Goal: Use online tool/utility

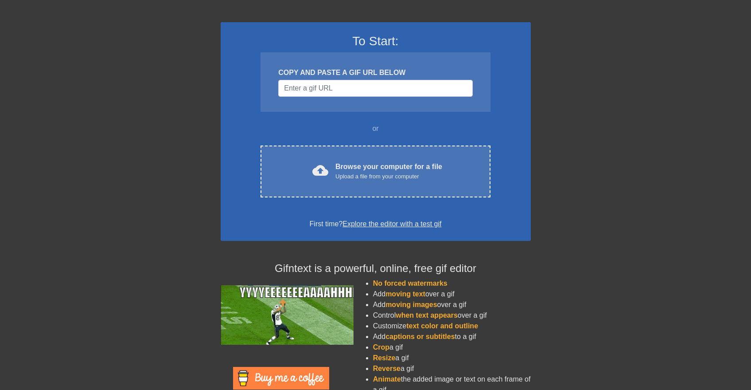
scroll to position [45, 0]
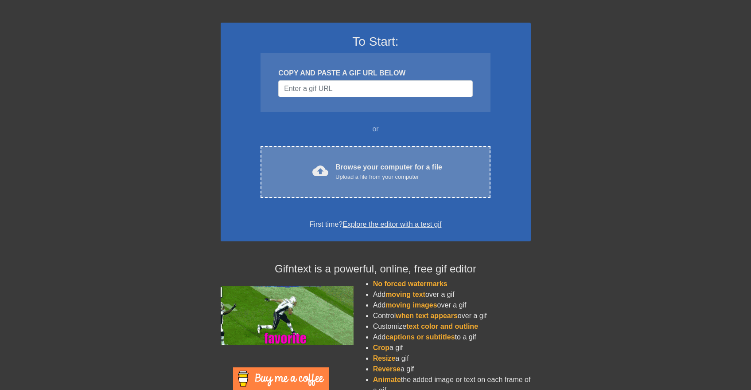
click at [362, 156] on div "cloud_upload Browse your computer for a file Upload a file from your computer C…" at bounding box center [376, 172] width 230 height 52
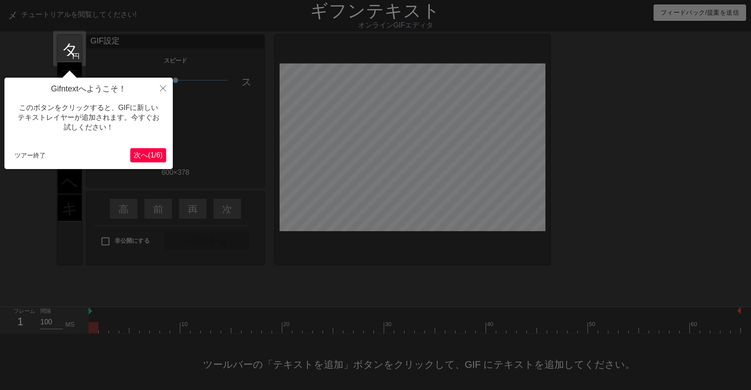
scroll to position [5, 0]
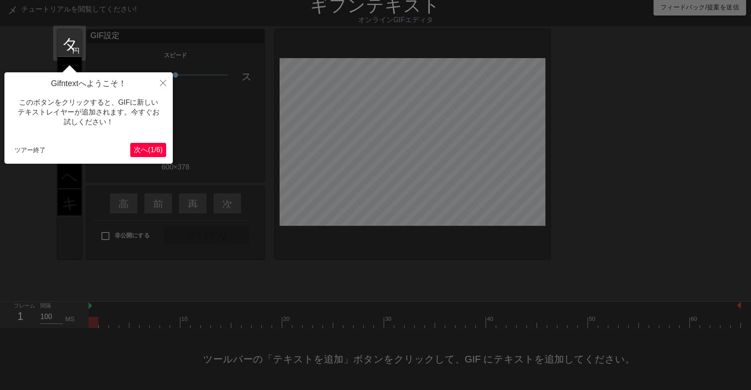
click at [154, 154] on button "次へ ( 1 / 6 )" at bounding box center [148, 150] width 36 height 14
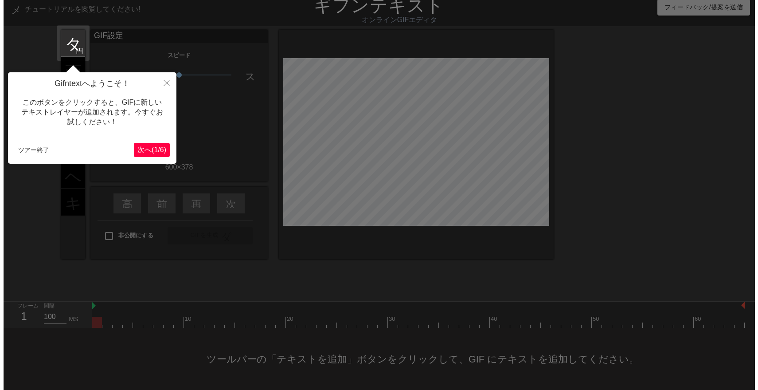
scroll to position [0, 0]
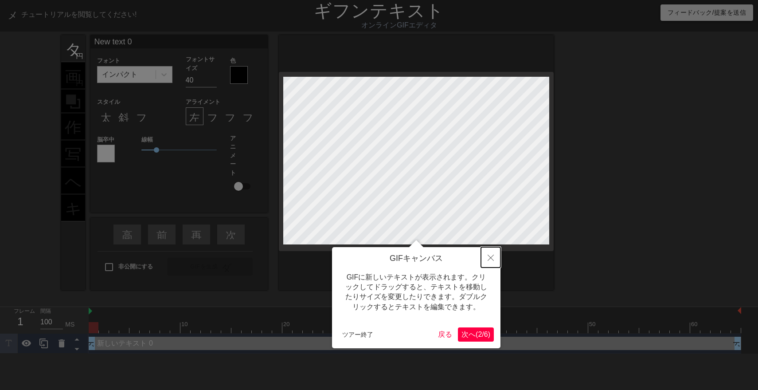
click at [493, 251] on button "近い" at bounding box center [490, 257] width 19 height 20
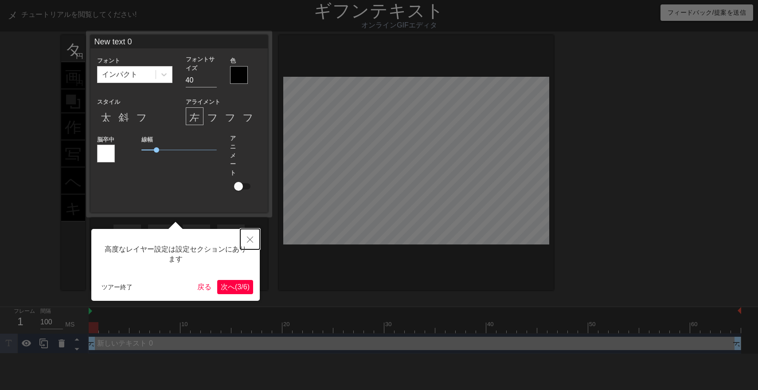
click at [253, 245] on button "近い" at bounding box center [249, 239] width 19 height 20
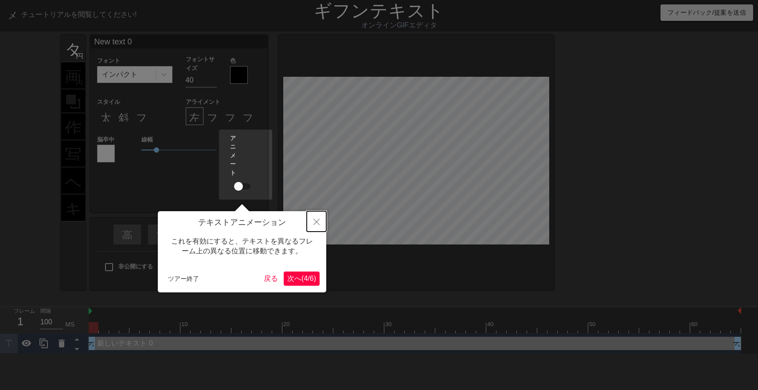
click at [310, 225] on button "近い" at bounding box center [316, 221] width 19 height 20
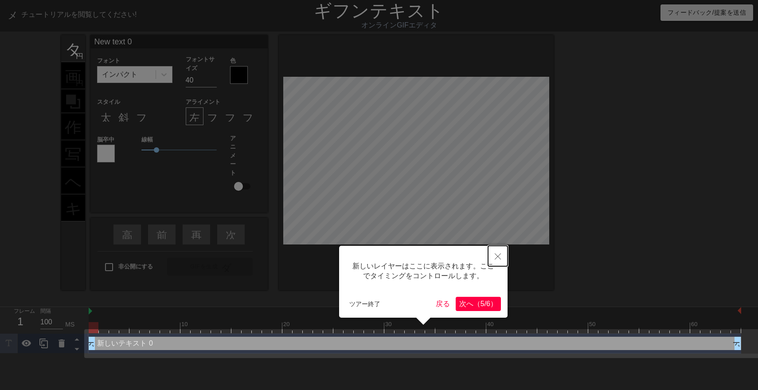
click at [495, 253] on icon "近い" at bounding box center [498, 256] width 6 height 6
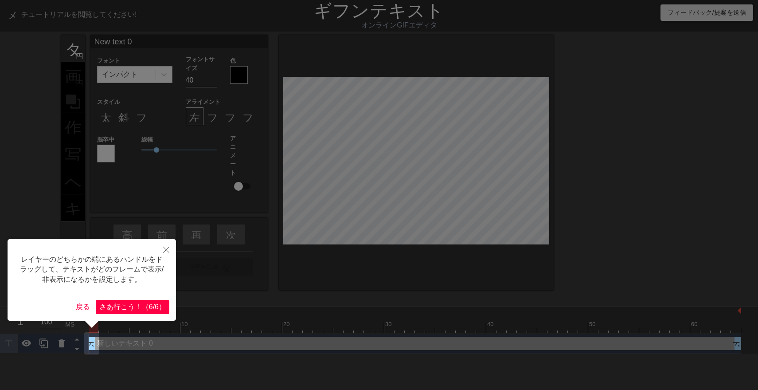
click at [116, 299] on div "レイヤーのどちらかの端にあるハンドルをドラッグして、テキストがどのフレームで表示/非表示になるかを設定します。 戻る さあ行こ う ！ （ 6/6 ）" at bounding box center [92, 280] width 168 height 82
click at [118, 303] on font "さあ行こ" at bounding box center [113, 307] width 28 height 8
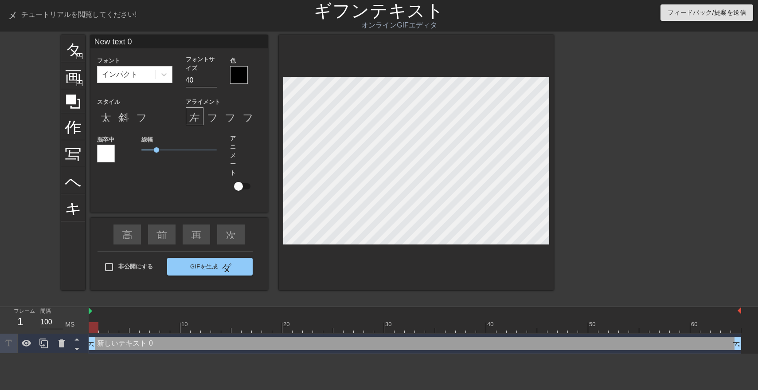
scroll to position [1, 1]
type textarea "0"
type input "0"
type input "@"
type textarea "@"
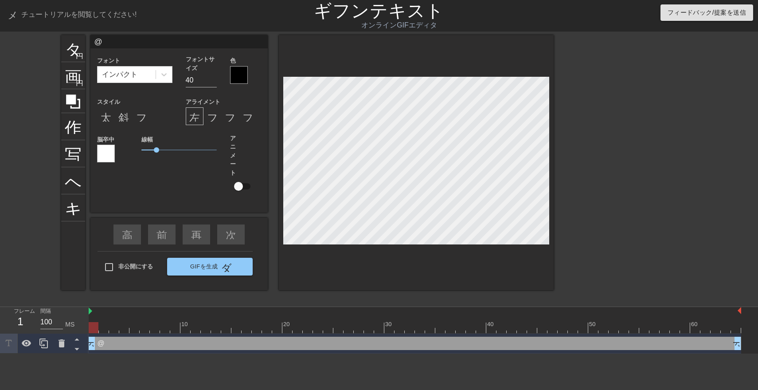
type input "@U"
type textarea "@U"
type input "@U3"
type textarea "@U3"
type input "@U3M"
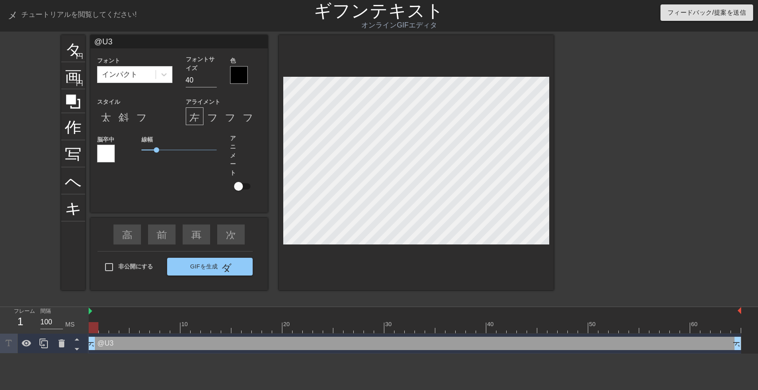
type textarea "@U3M"
type input "@U3M4"
type textarea "@U3M4"
type input "@U3M4_"
type textarea "@U3M4_"
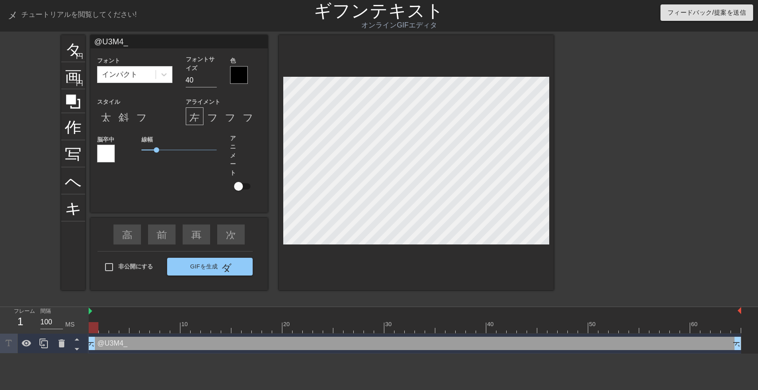
type input "@U3M4_f"
type textarea "@U3M4_f"
type input "@U3M4_fl"
type textarea "@U3M4_fl"
type input "@U3M4_flo"
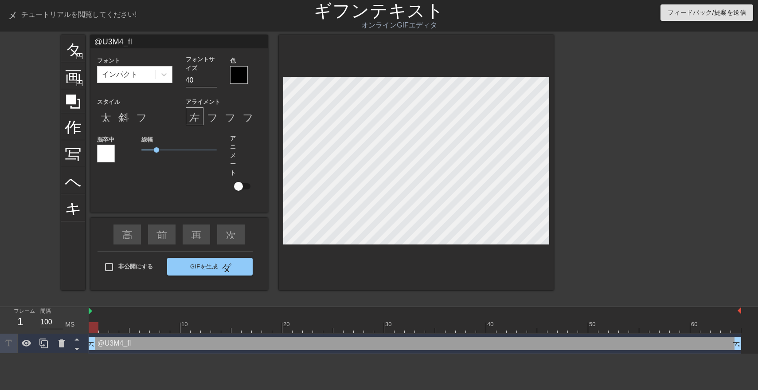
type textarea "@U3M4_flo"
type input "@U3M4_flow"
type textarea "@U3M4_flow"
type input "@U3M4_flowe"
type textarea "@U3M4_flowe"
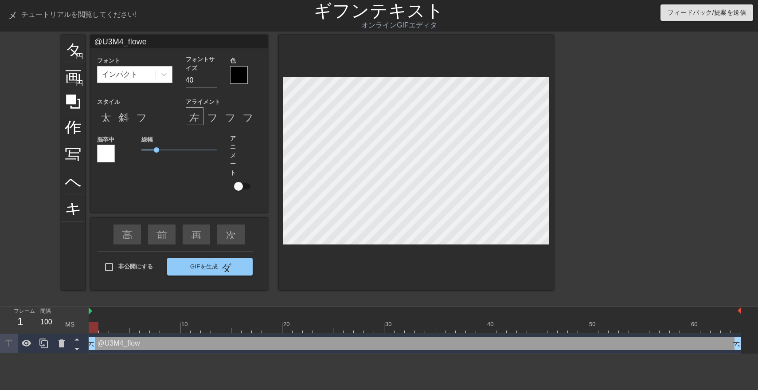
type input "@U3M4_flower"
type textarea "@U3M4_flower"
type input "@U3M4_floweri"
type textarea "@U3M4_floweri"
type input "@U3M4_flowerin"
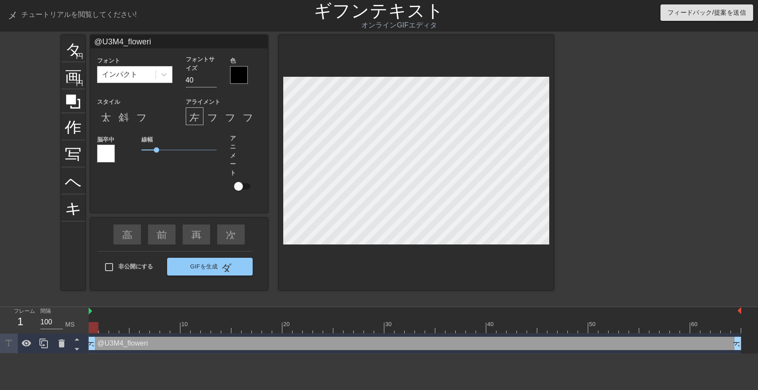
type textarea "@U3M4_flowerin"
type input "@U3M4_flowering"
type textarea "@U3M4_flowering"
click at [141, 78] on div "インパクト" at bounding box center [126, 74] width 58 height 16
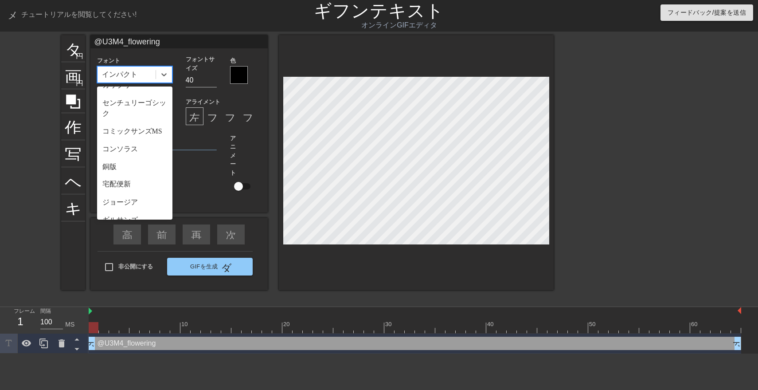
scroll to position [99, 0]
click at [148, 145] on div "コンソラス" at bounding box center [134, 143] width 75 height 18
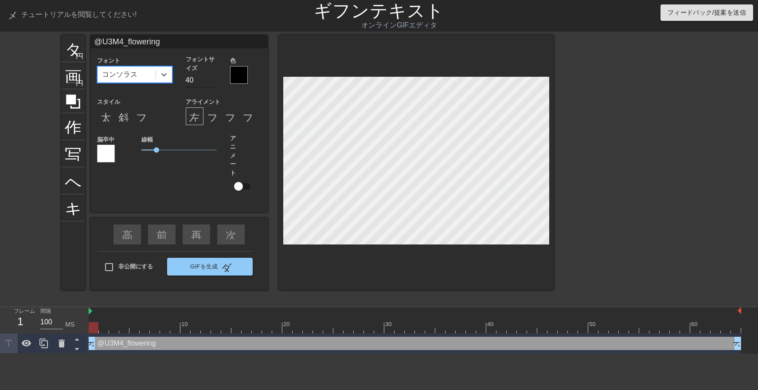
click at [195, 83] on input "40" at bounding box center [201, 80] width 31 height 14
type input "4"
type input "8"
click at [106, 156] on div at bounding box center [106, 153] width 18 height 18
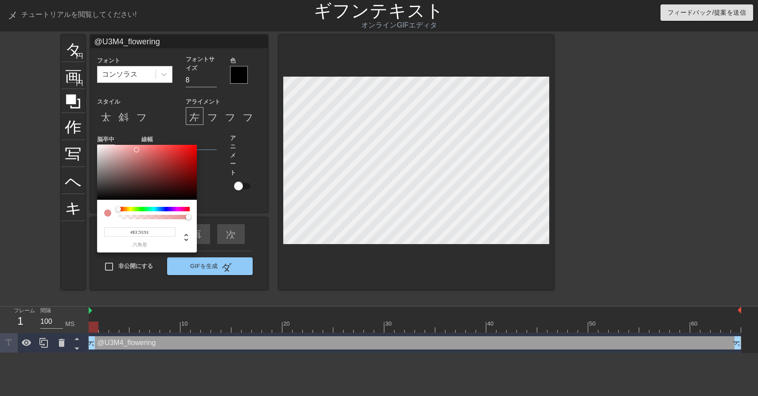
drag, startPoint x: 137, startPoint y: 176, endPoint x: 136, endPoint y: 149, distance: 27.1
click at [136, 149] on div at bounding box center [147, 172] width 100 height 55
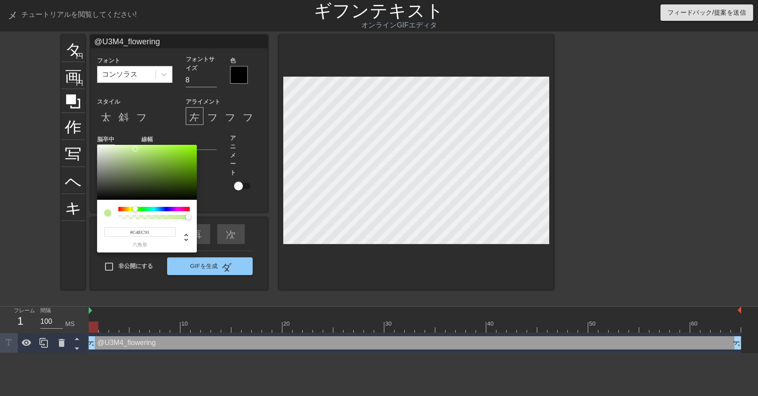
click at [135, 208] on div at bounding box center [153, 209] width 71 height 4
type input "#D4EAB9"
drag, startPoint x: 128, startPoint y: 146, endPoint x: 118, endPoint y: 149, distance: 10.2
click at [118, 149] on div at bounding box center [147, 172] width 100 height 55
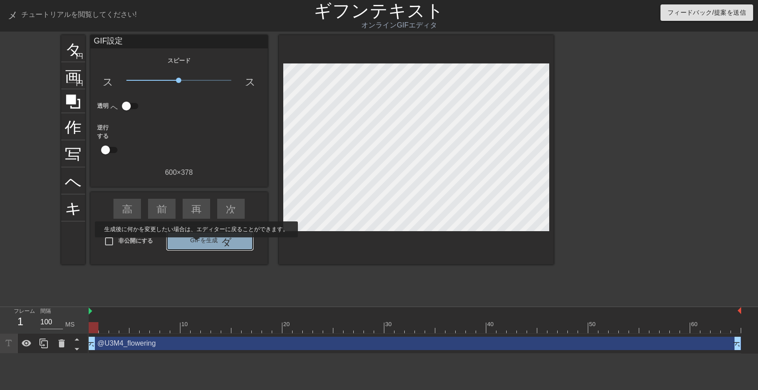
click at [212, 243] on font "GIFを生成" at bounding box center [204, 240] width 28 height 10
